Goal: Use online tool/utility: Utilize a website feature to perform a specific function

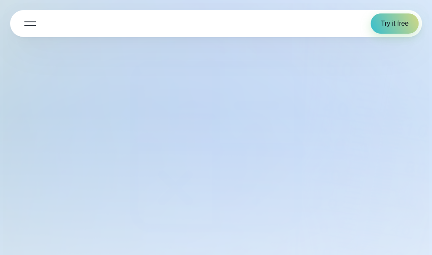
select select "***"
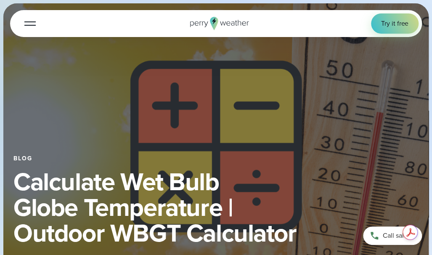
type input "*******"
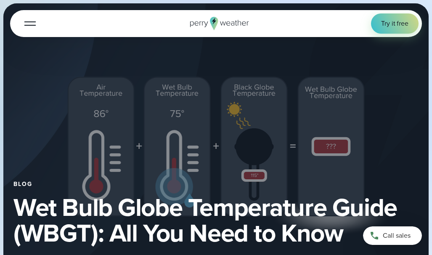
select select "***"
type input "*******"
